Goal: Navigation & Orientation: Find specific page/section

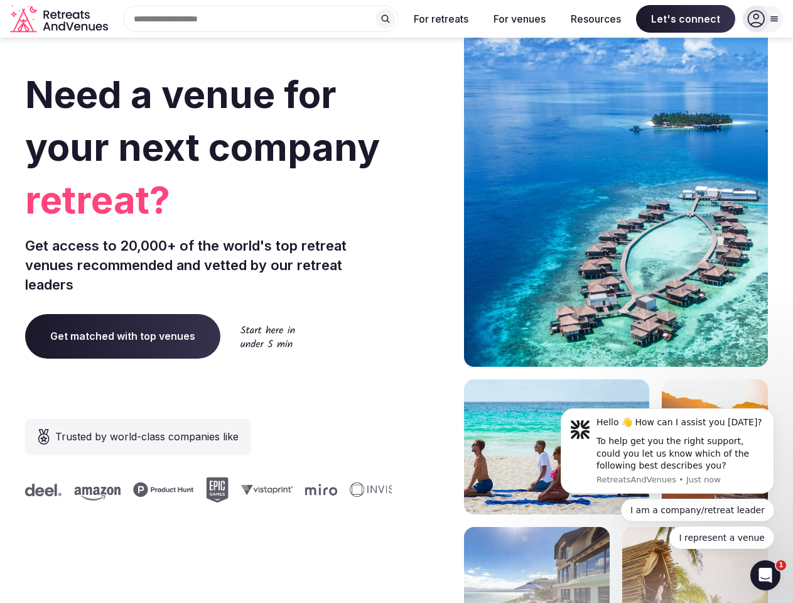
click at [396, 302] on div "Need a venue for your next company retreat? Get access to 20,000+ of the world'…" at bounding box center [396, 375] width 743 height 757
click at [261, 19] on div "Search Popular Destinations [GEOGRAPHIC_DATA], [GEOGRAPHIC_DATA] [GEOGRAPHIC_DA…" at bounding box center [256, 19] width 286 height 26
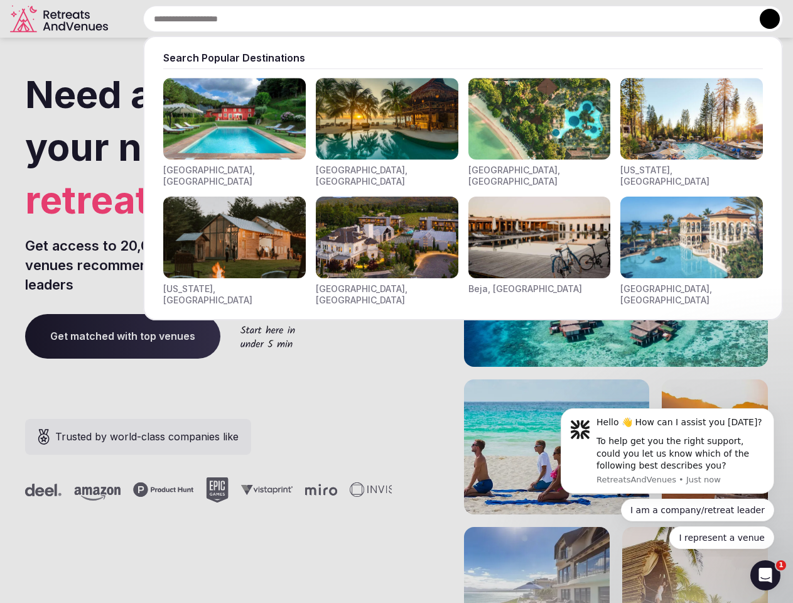
click at [386, 19] on input "text" at bounding box center [463, 19] width 640 height 26
click at [442, 19] on input "text" at bounding box center [463, 19] width 640 height 26
click at [519, 19] on input "text" at bounding box center [463, 19] width 640 height 26
click at [596, 19] on input "text" at bounding box center [463, 19] width 640 height 26
click at [686, 19] on input "text" at bounding box center [463, 19] width 640 height 26
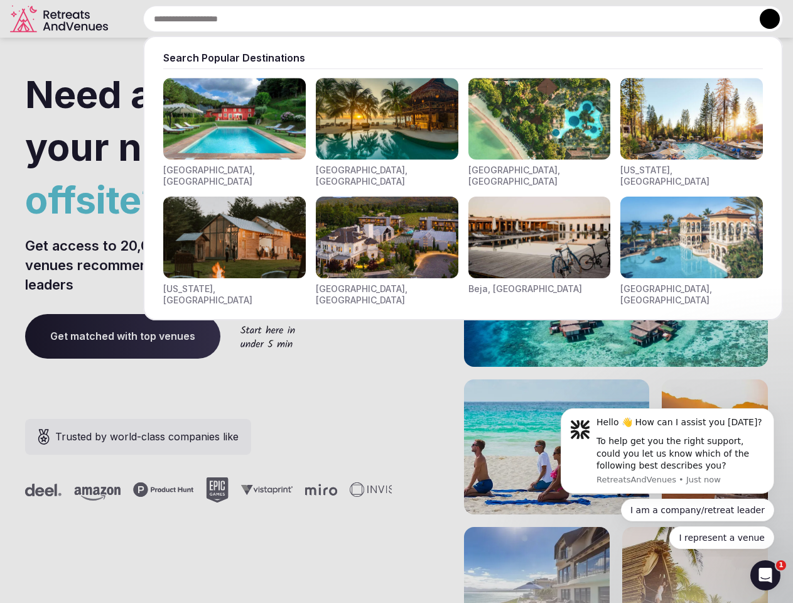
click at [763, 19] on button at bounding box center [770, 19] width 20 height 20
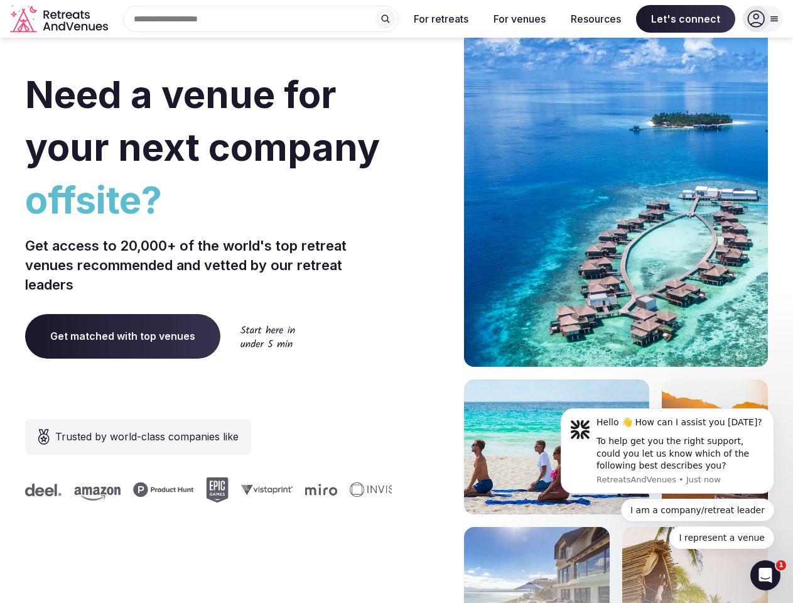
click at [668, 451] on div "To help get you the right support, could you let us know which of the following…" at bounding box center [681, 453] width 168 height 37
